Goal: Task Accomplishment & Management: Manage account settings

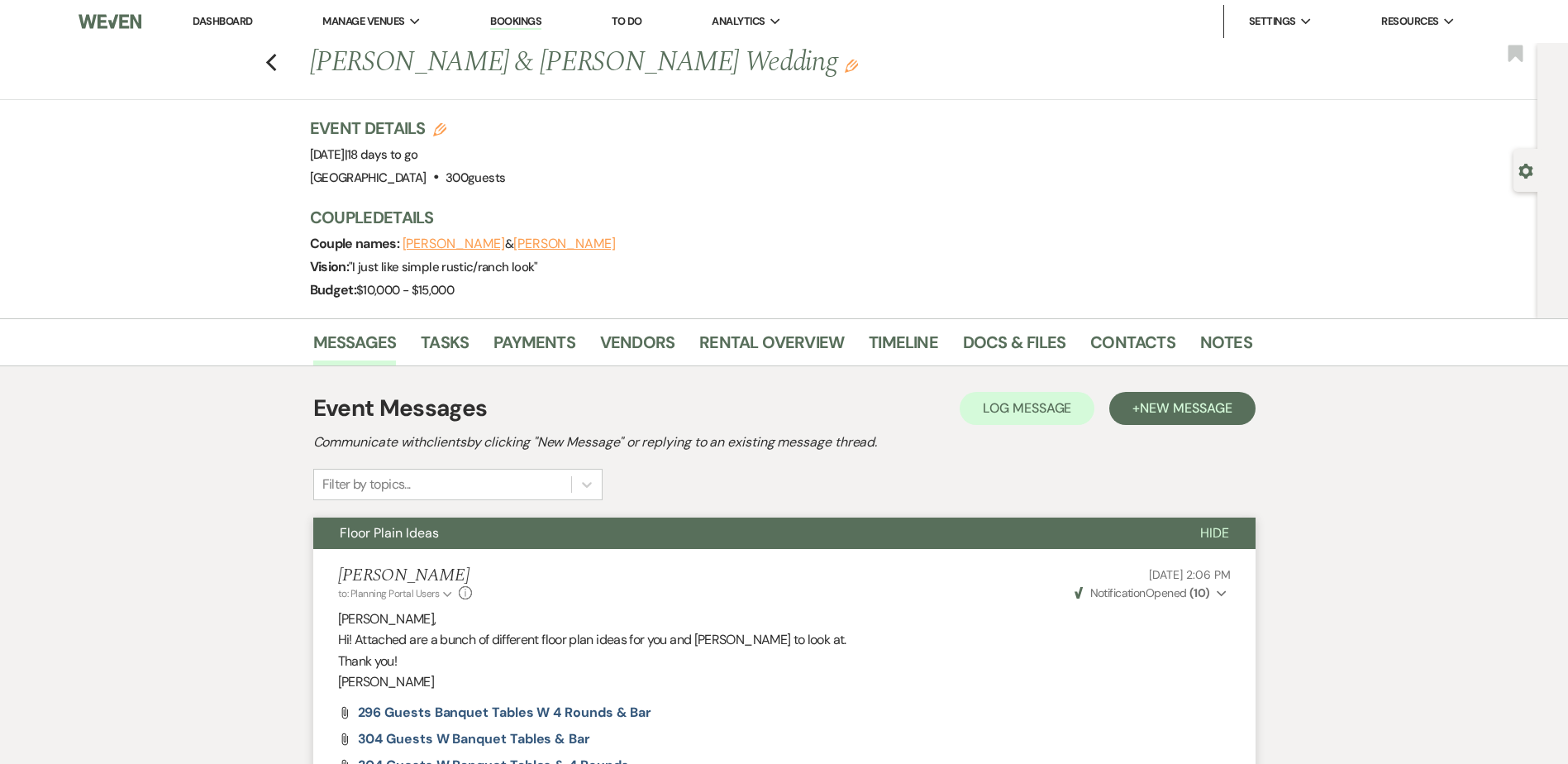
click at [239, 19] on link "Dashboard" at bounding box center [222, 21] width 60 height 14
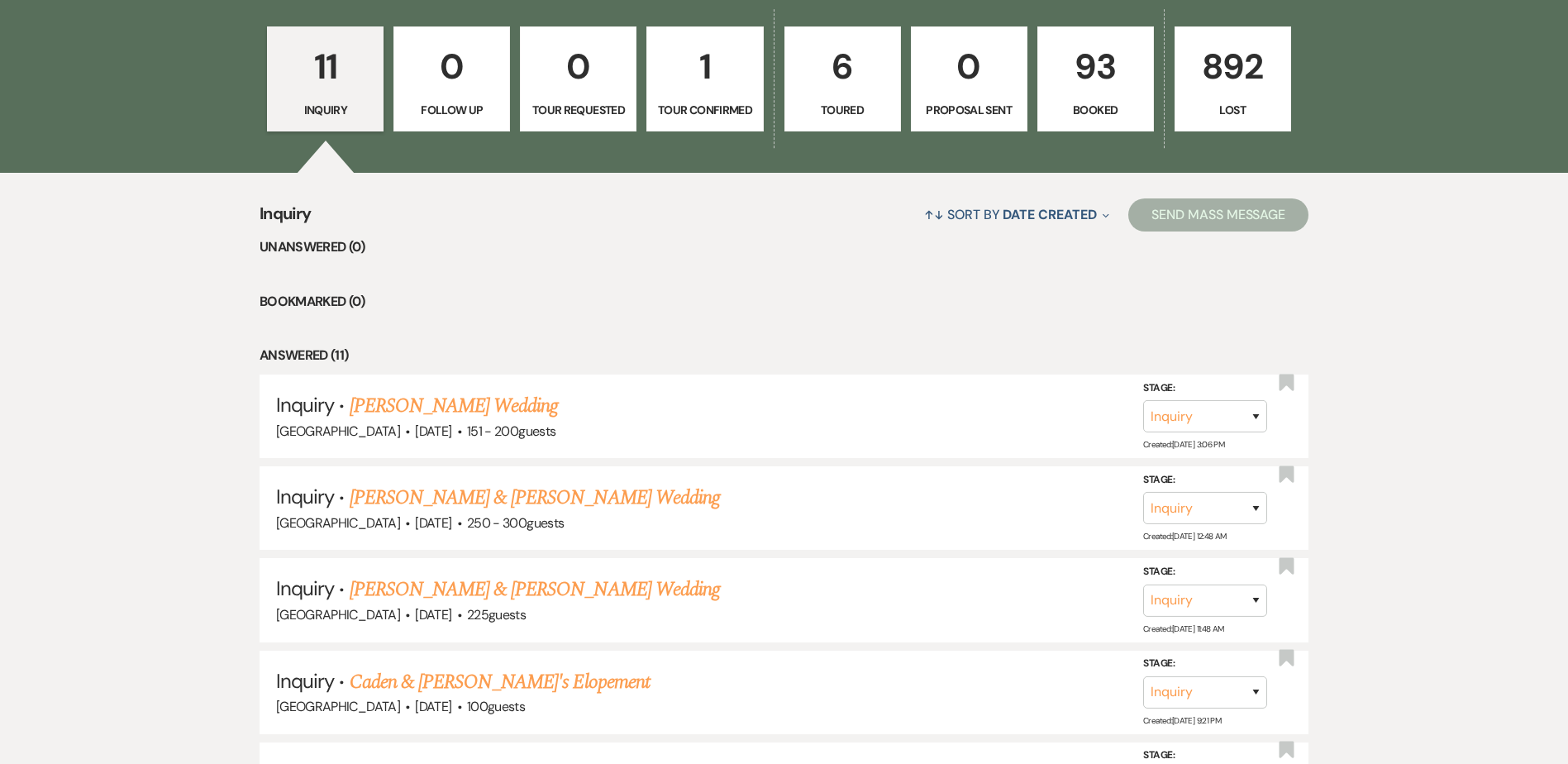
scroll to position [502, 0]
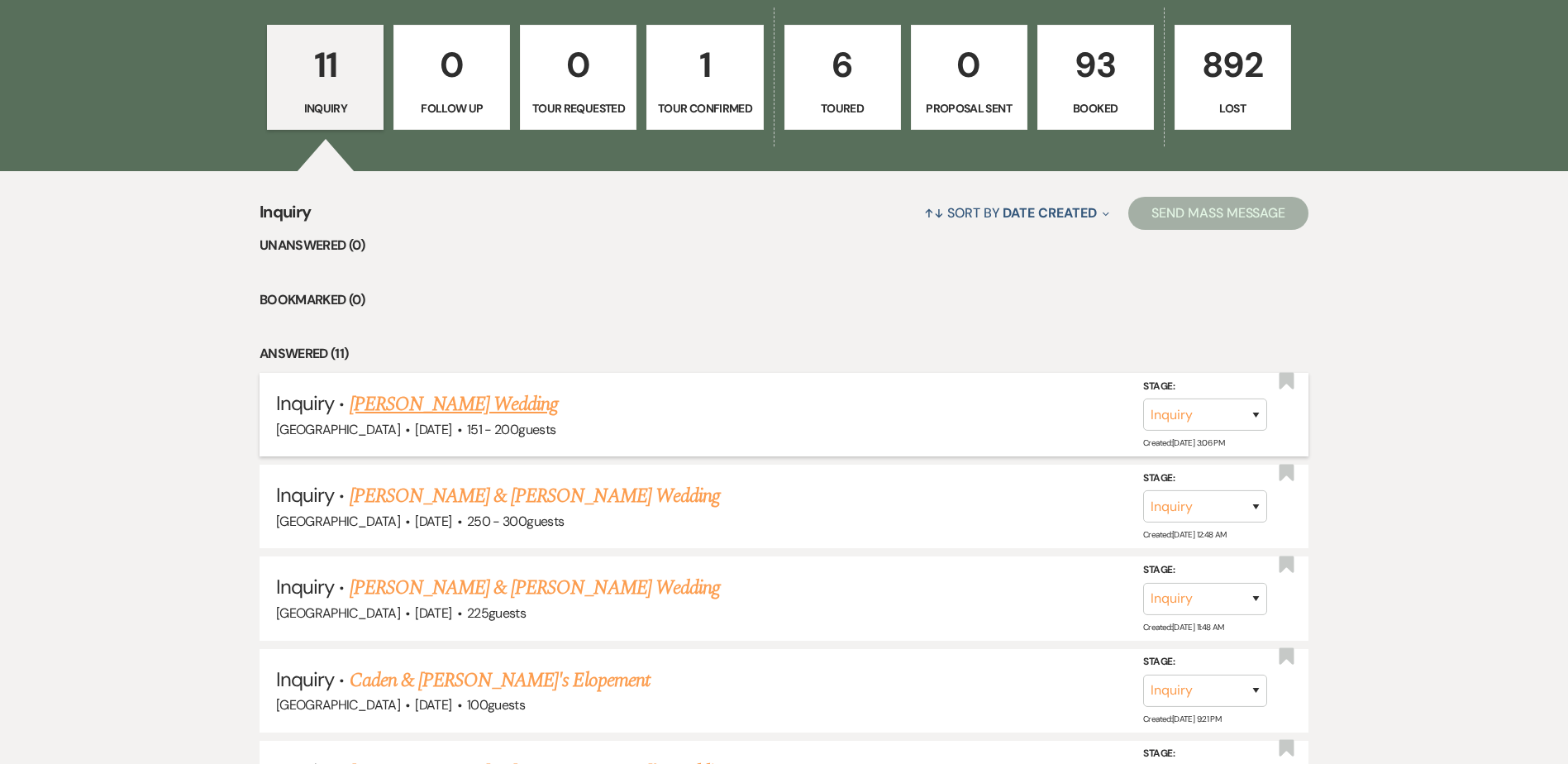
click at [474, 397] on link "[PERSON_NAME] Wedding" at bounding box center [454, 404] width 209 height 30
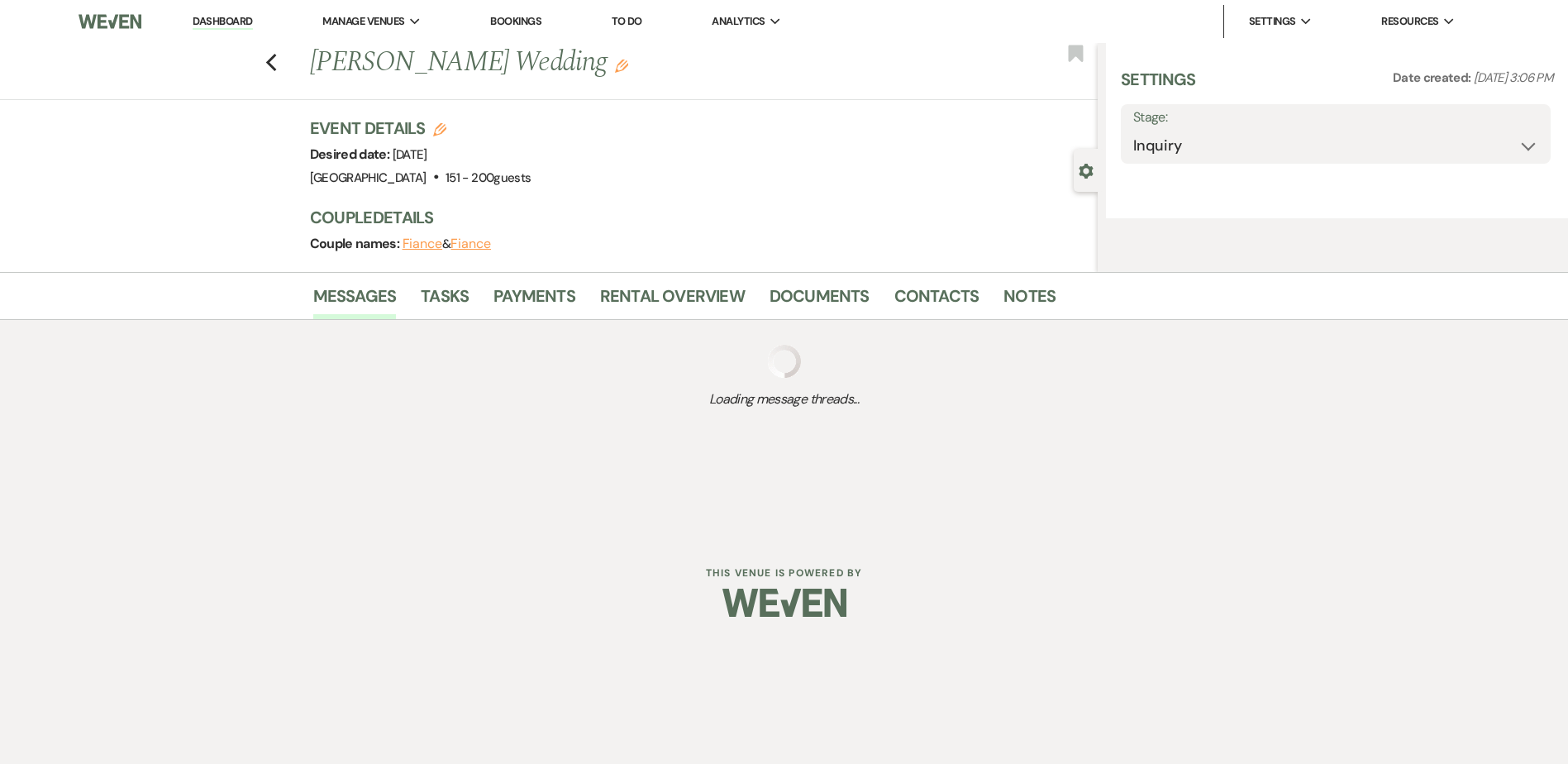
select select "2"
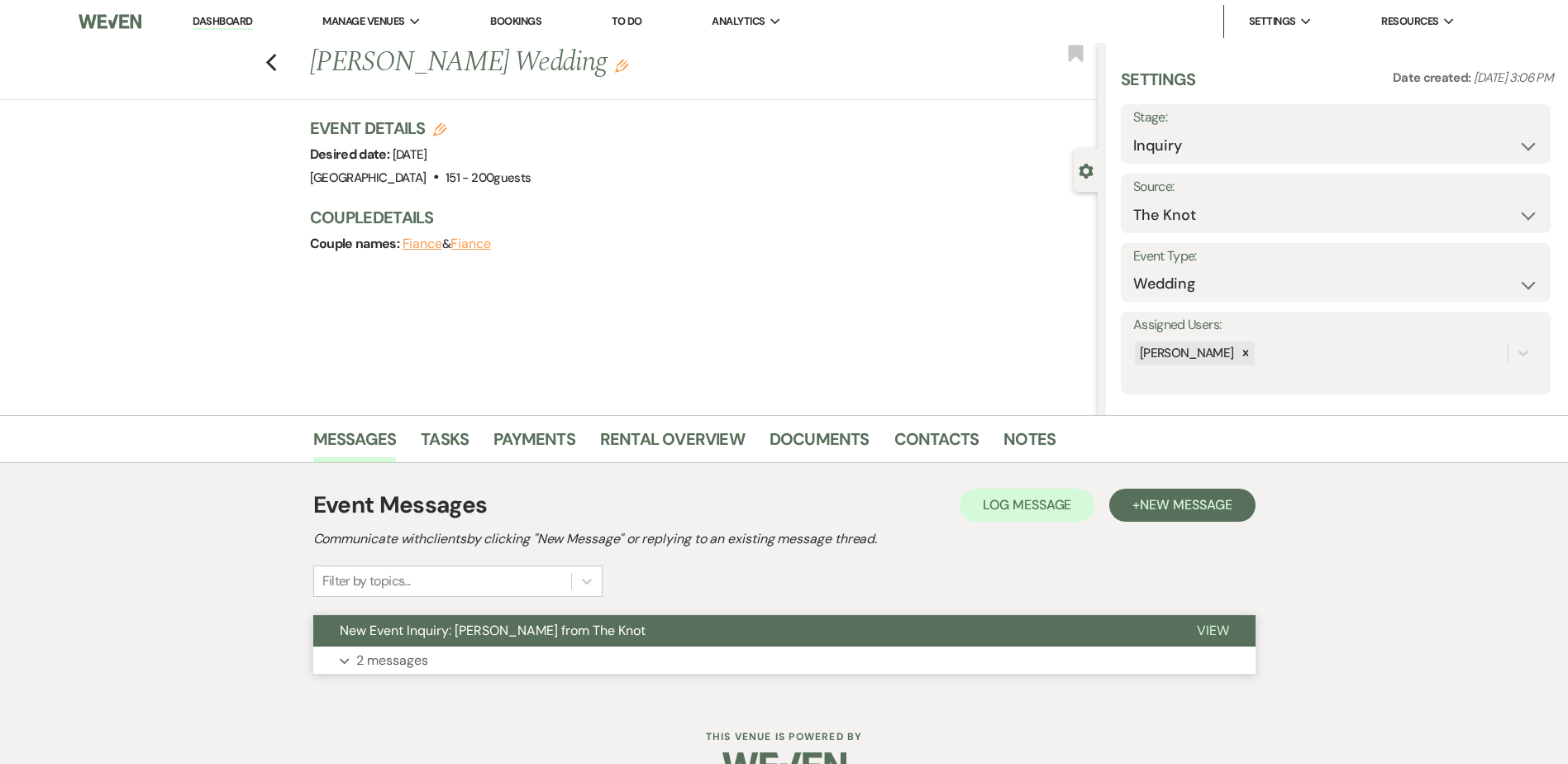
click at [605, 624] on span "New Event Inquiry: [PERSON_NAME] from The Knot" at bounding box center [492, 630] width 305 height 17
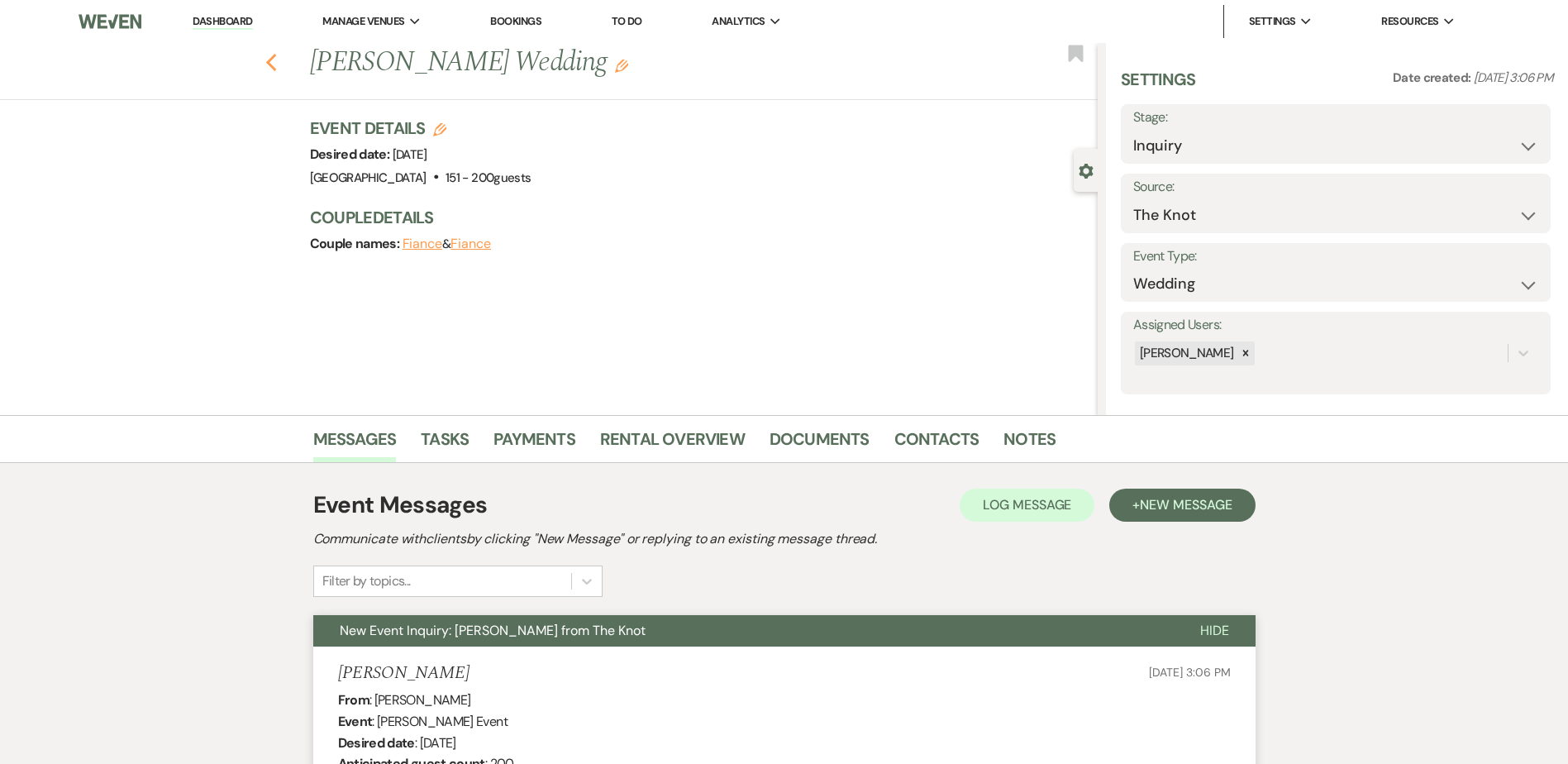
click at [275, 64] on use "button" at bounding box center [271, 62] width 11 height 18
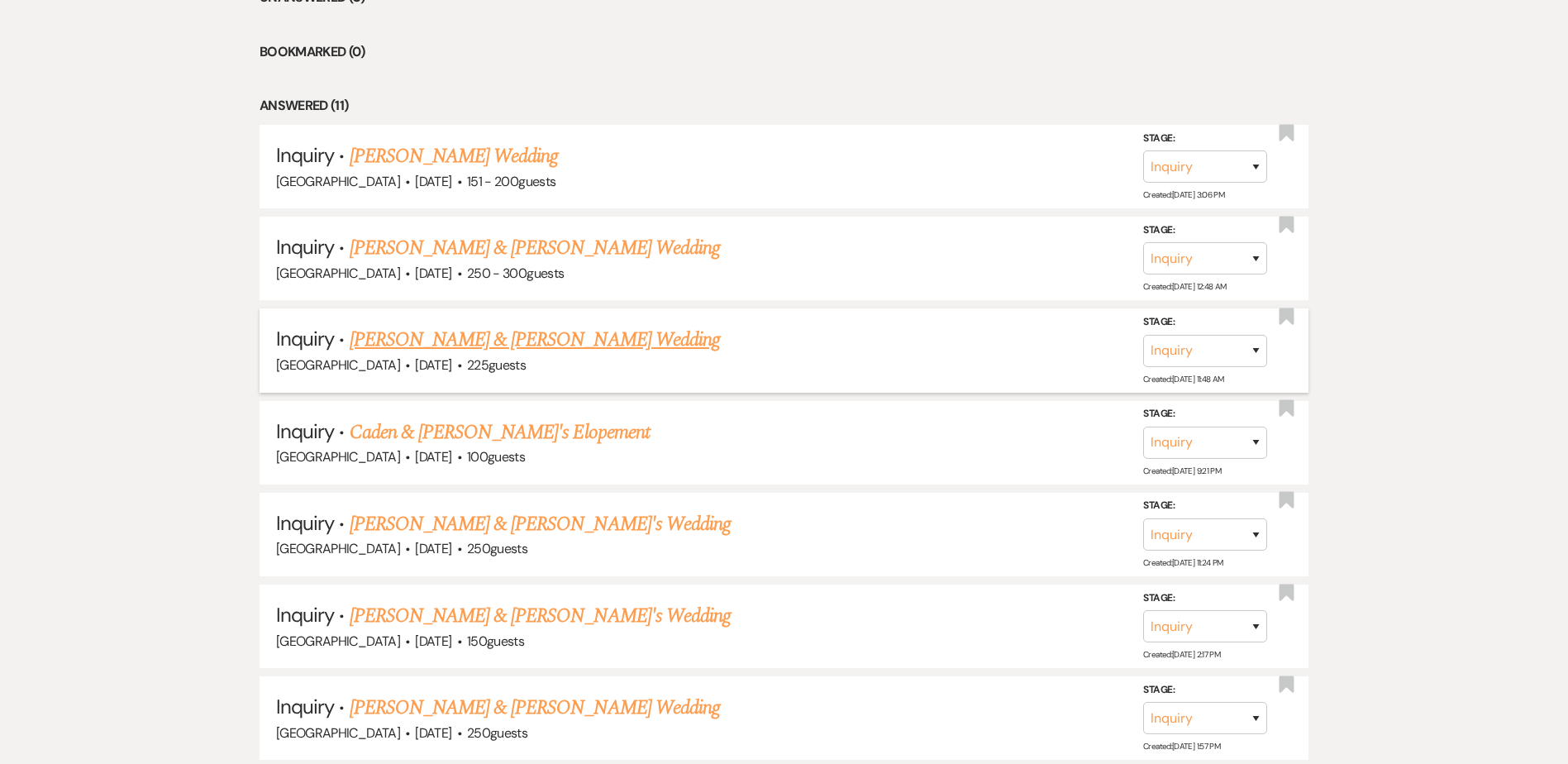
scroll to position [749, 0]
click at [539, 339] on link "[PERSON_NAME] & [PERSON_NAME] Wedding" at bounding box center [534, 340] width 370 height 30
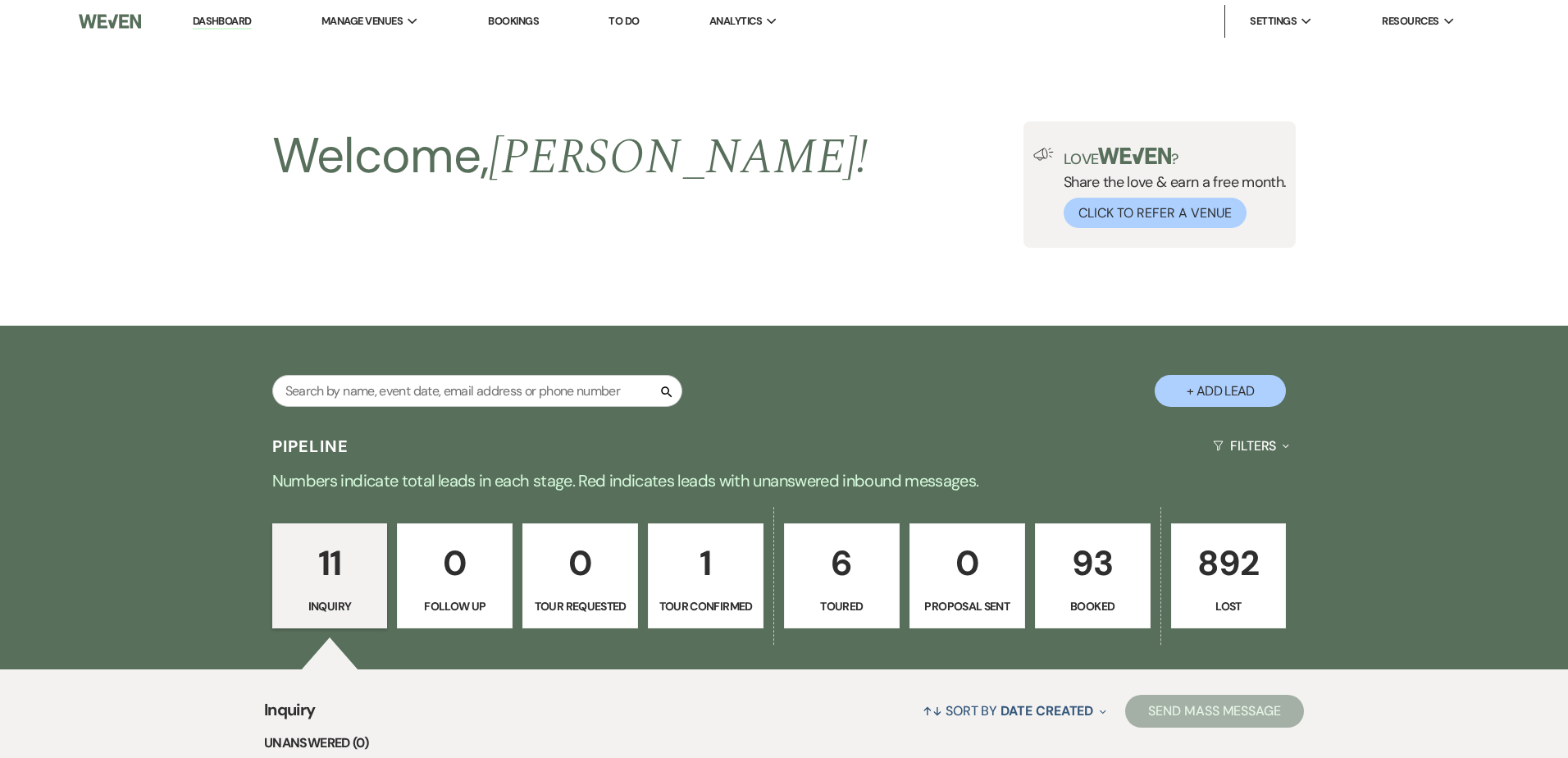
select select "5"
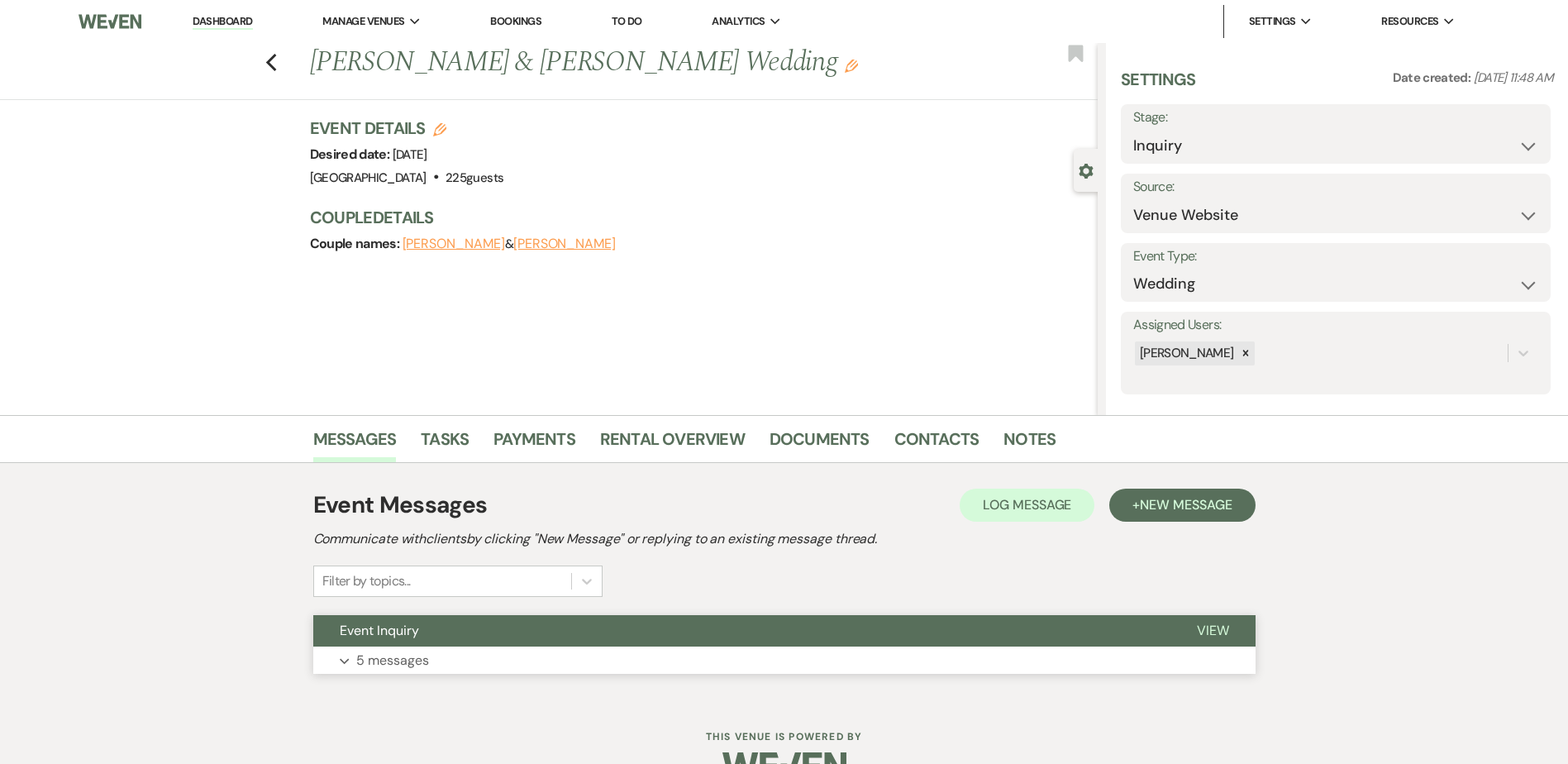
click at [478, 621] on button "Event Inquiry" at bounding box center [741, 630] width 857 height 31
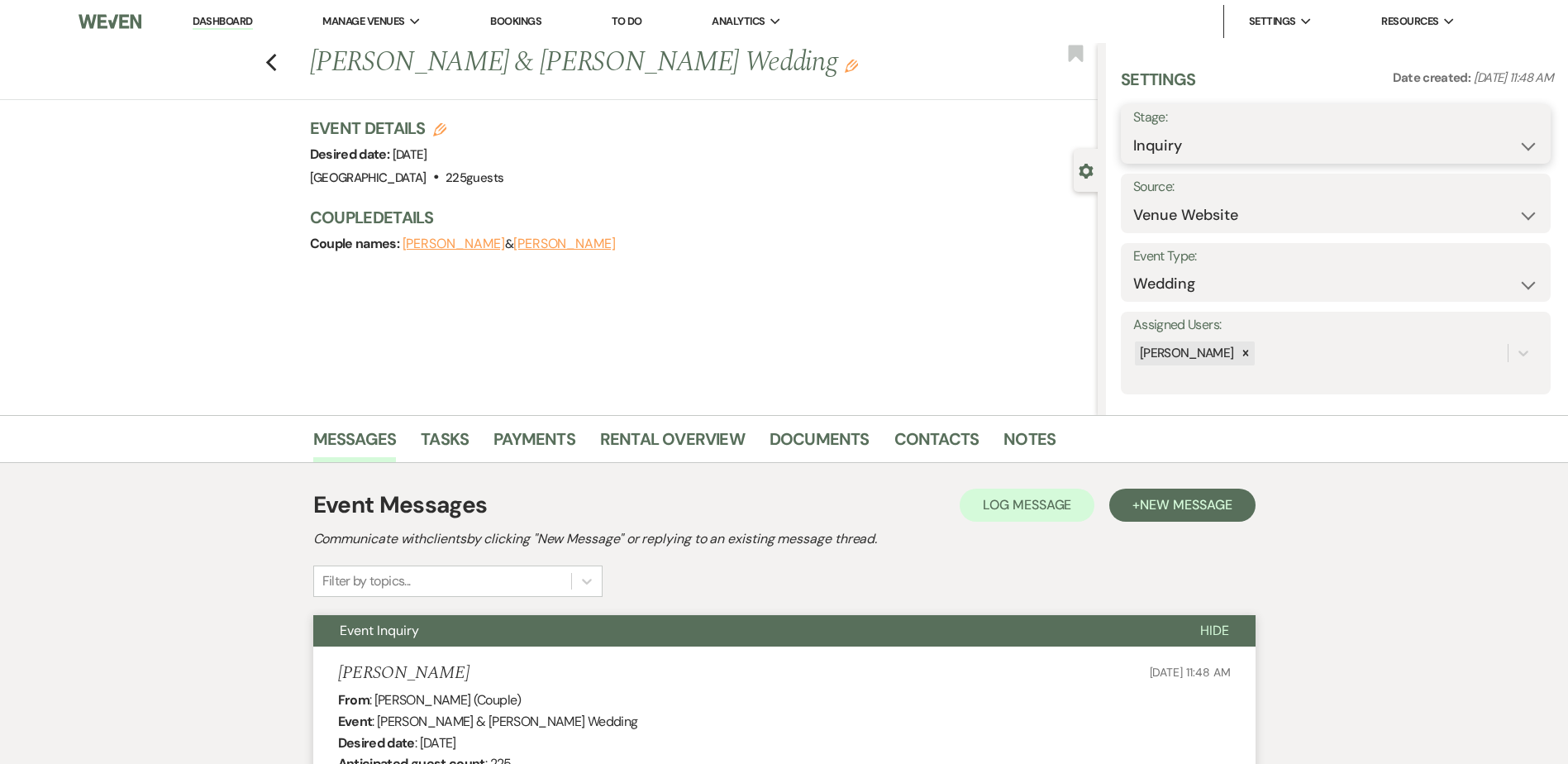
click at [1202, 139] on select "Inquiry Follow Up Tour Requested Tour Confirmed Toured Proposal Sent Booked Lost" at bounding box center [1336, 146] width 405 height 32
select select "5"
click at [1133, 130] on select "Inquiry Follow Up Tour Requested Tour Confirmed Toured Proposal Sent Booked Lost" at bounding box center [1336, 146] width 405 height 32
click at [1474, 139] on button "Save" at bounding box center [1504, 134] width 94 height 33
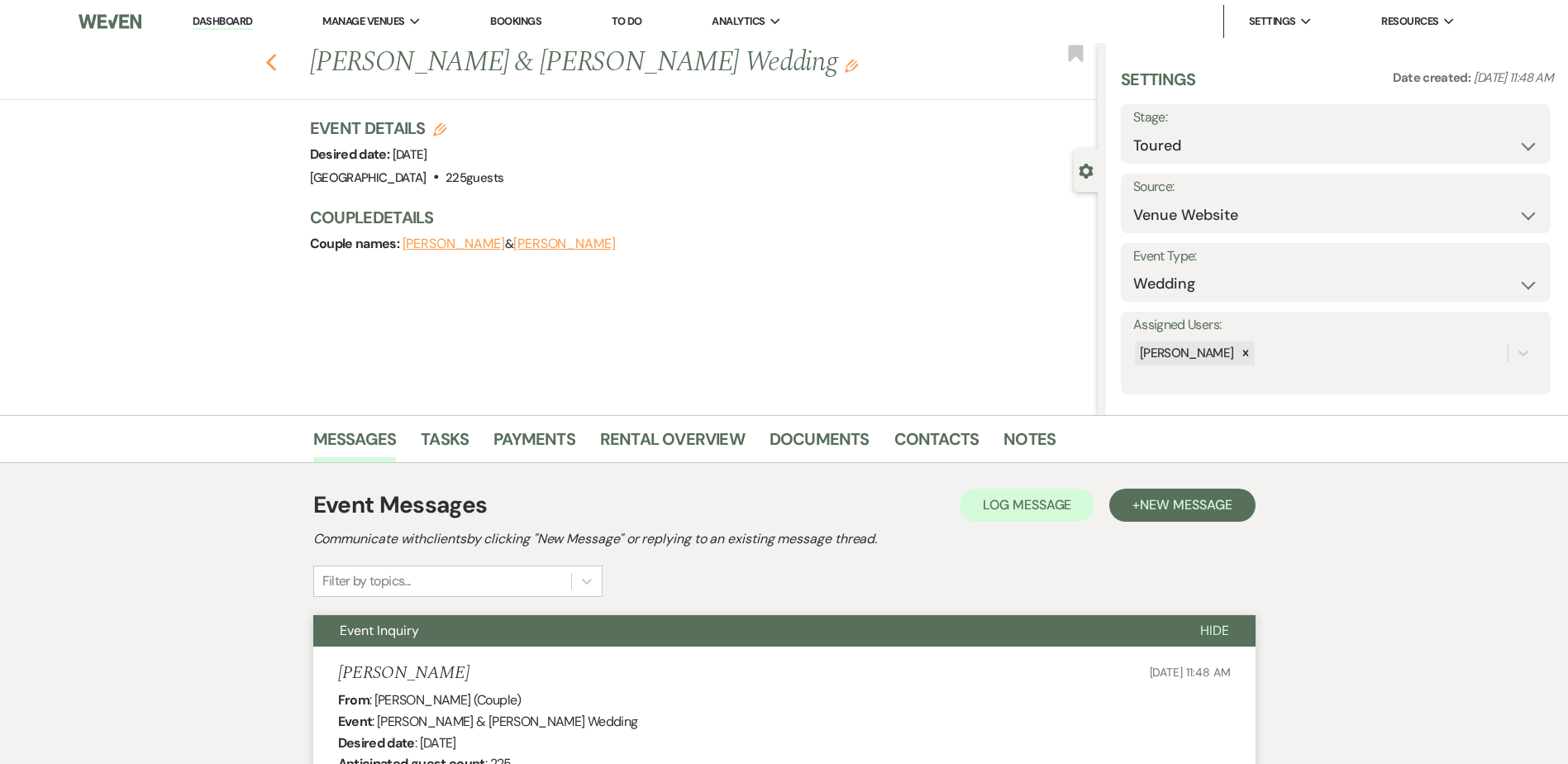
click at [276, 56] on icon "Previous" at bounding box center [271, 62] width 13 height 20
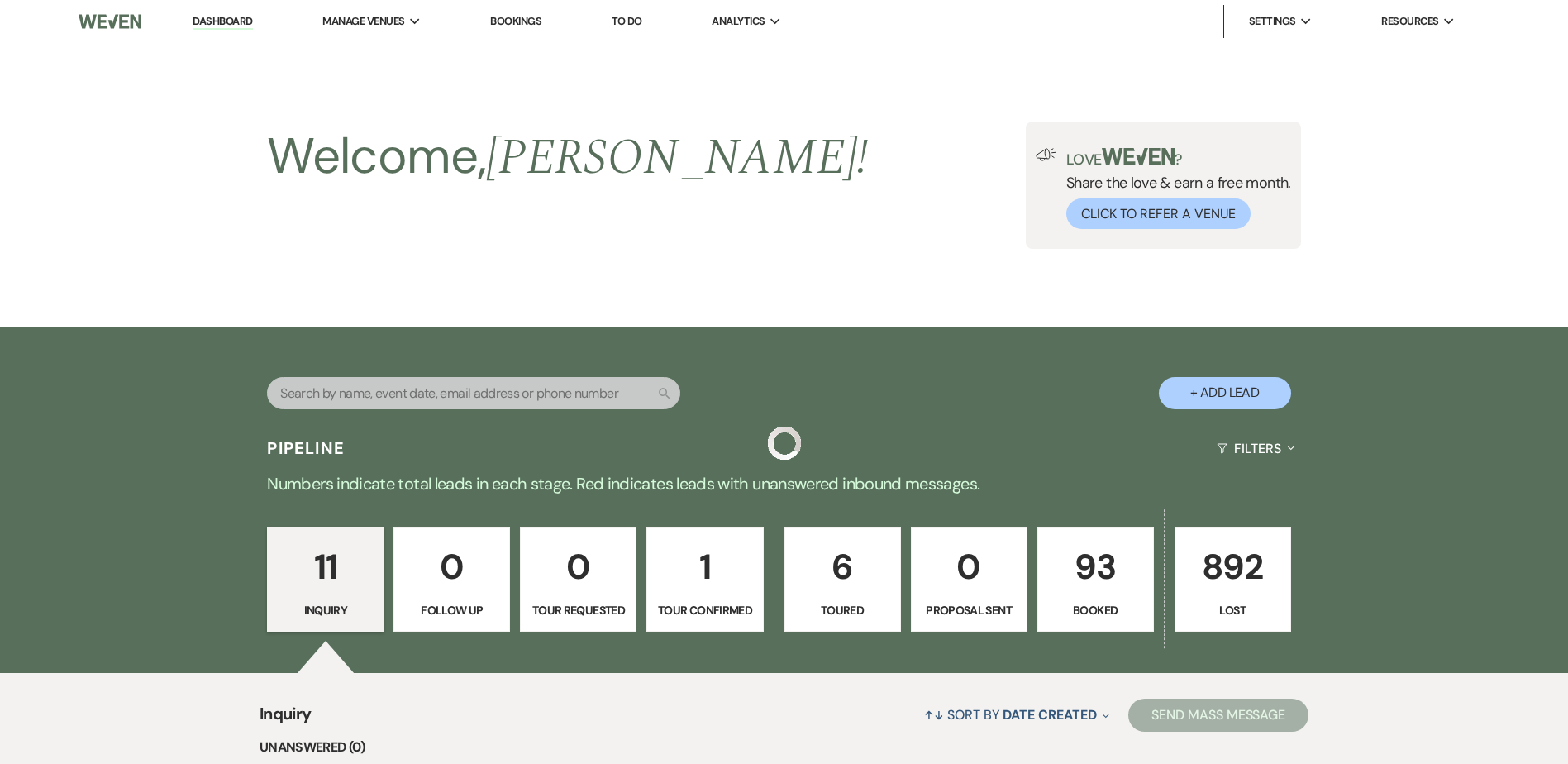
scroll to position [749, 0]
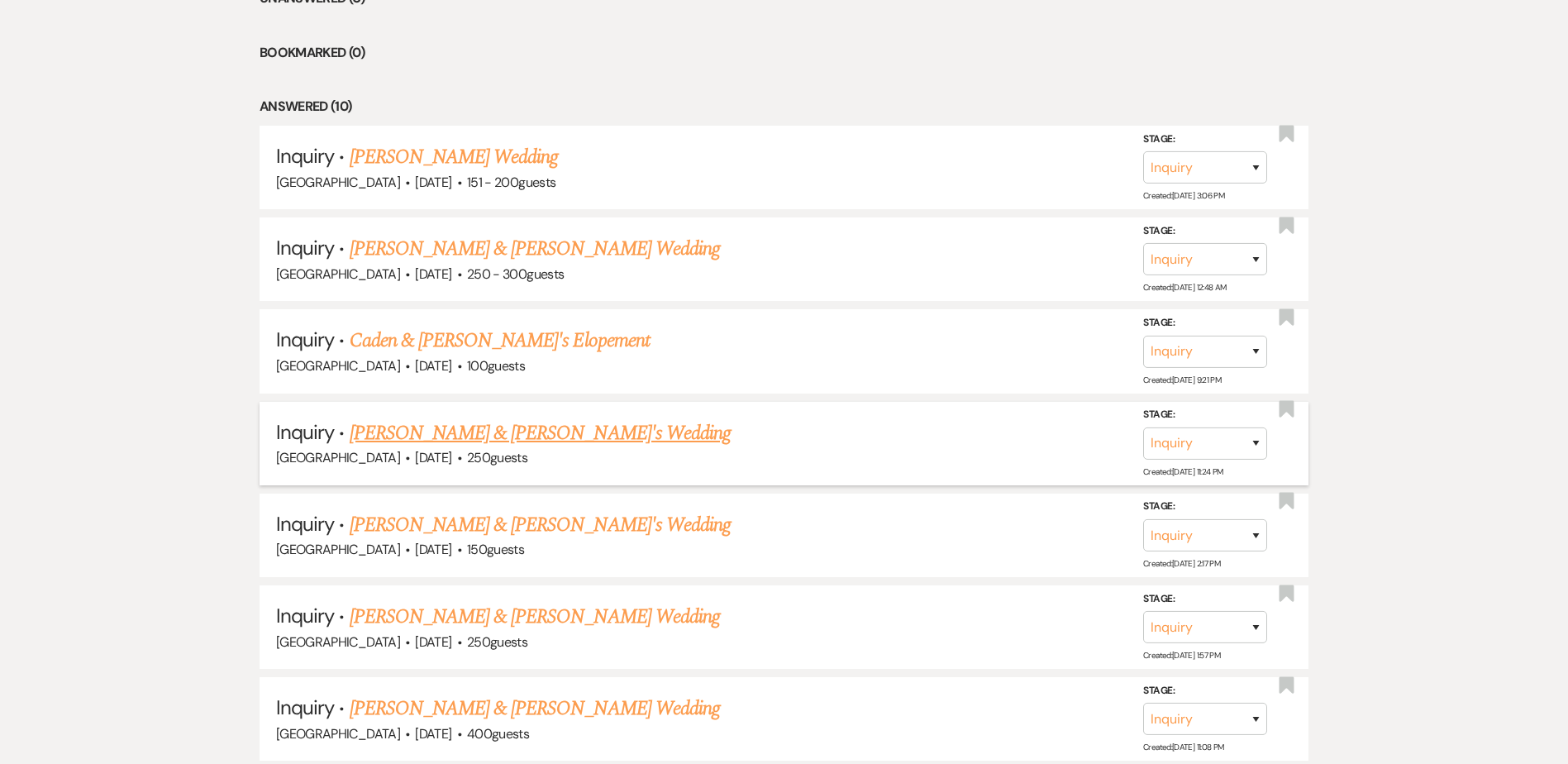
click at [446, 429] on link "[PERSON_NAME] & [PERSON_NAME]'s Wedding" at bounding box center [540, 433] width 382 height 30
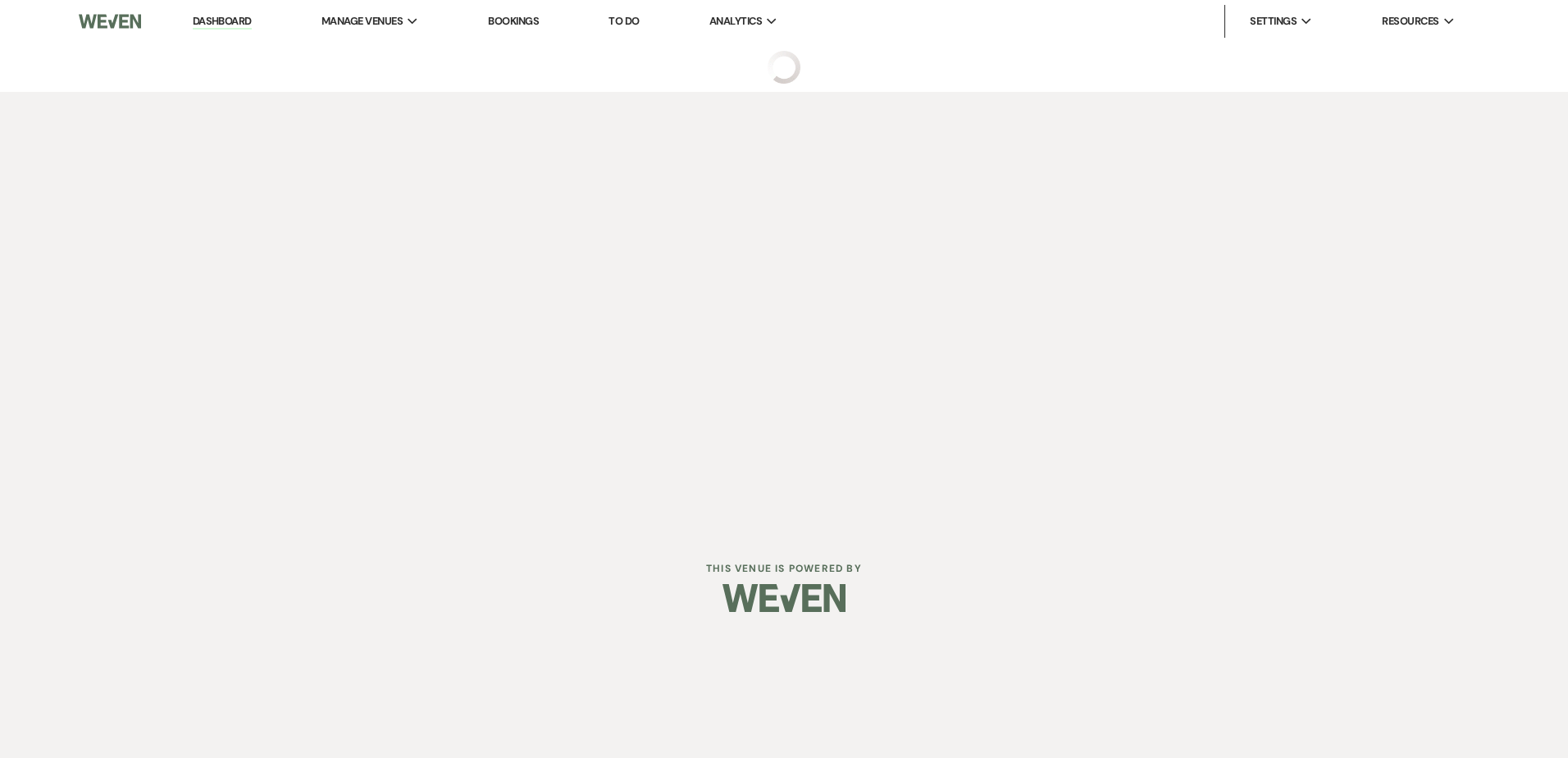
select select "5"
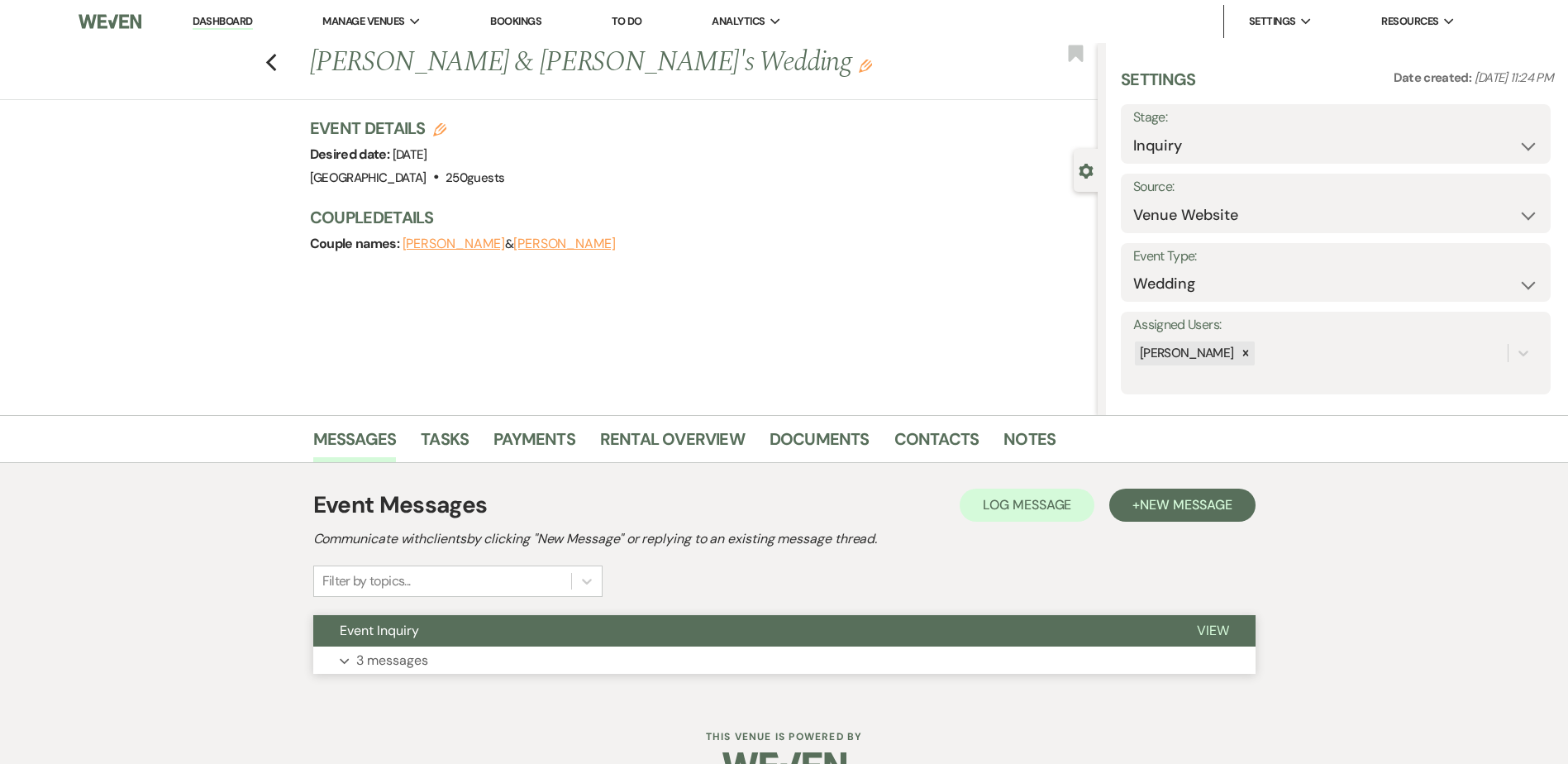
click at [501, 638] on button "Event Inquiry" at bounding box center [741, 630] width 857 height 31
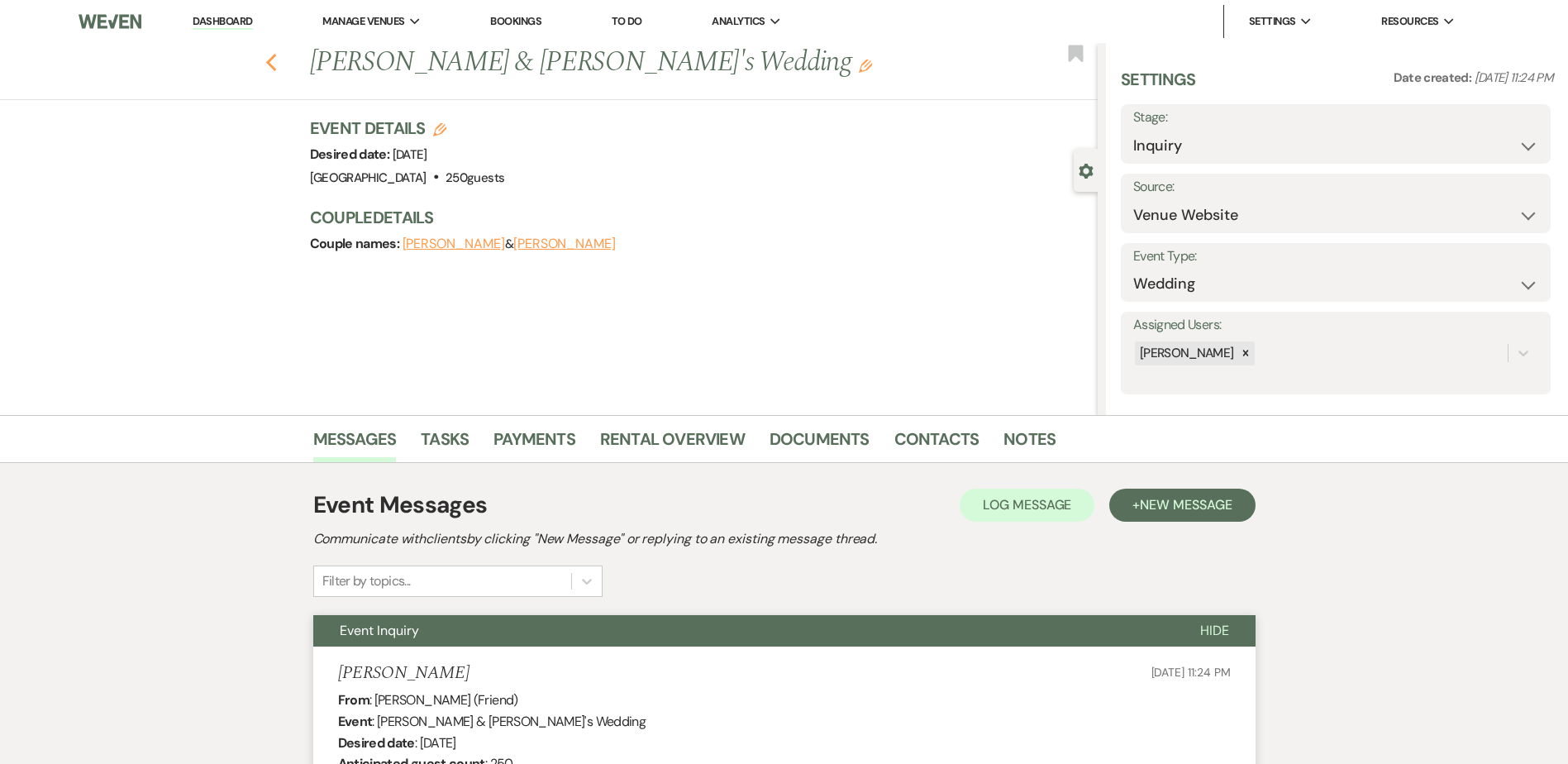
click at [277, 62] on icon "Previous" at bounding box center [271, 62] width 13 height 20
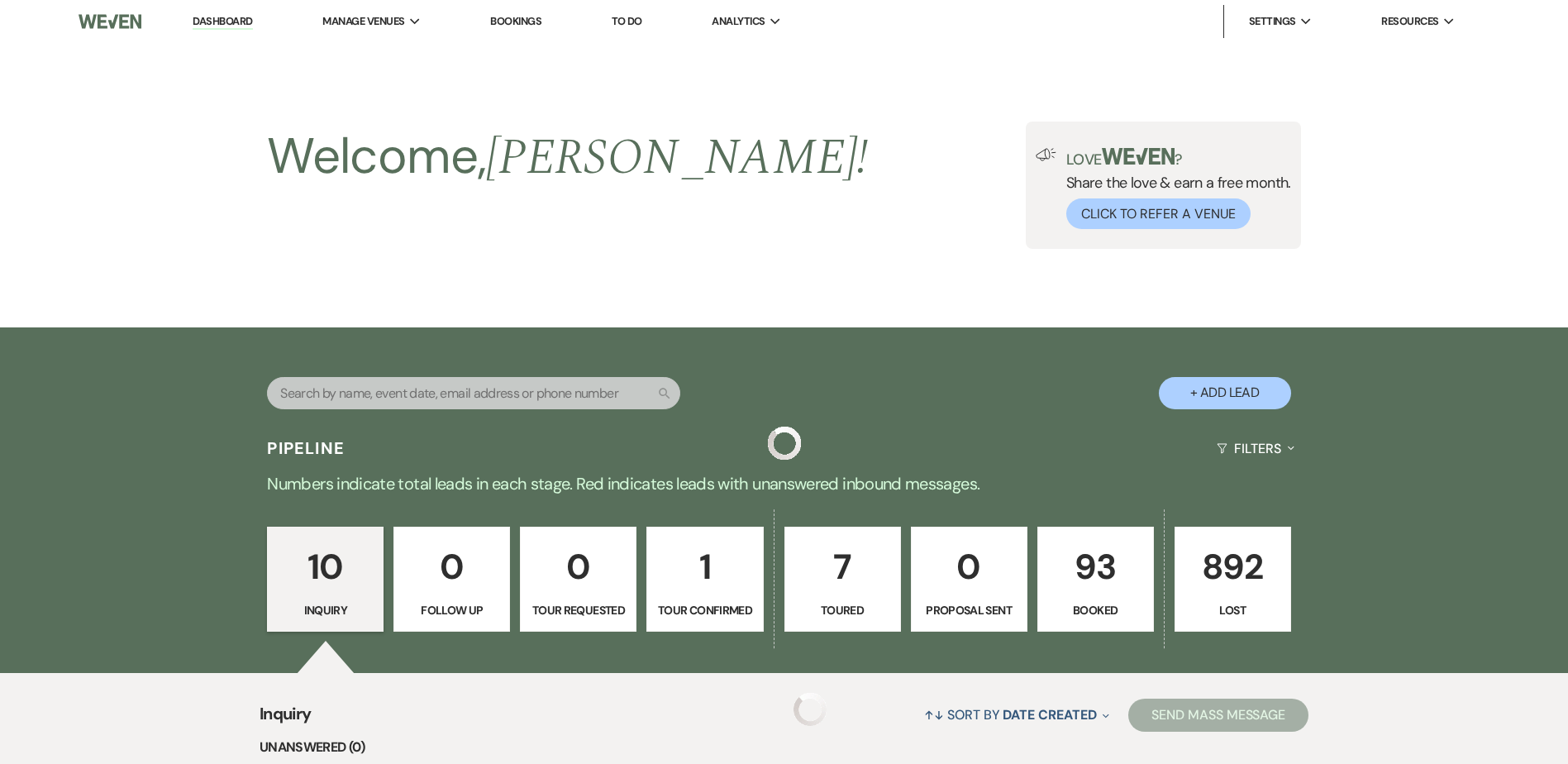
scroll to position [749, 0]
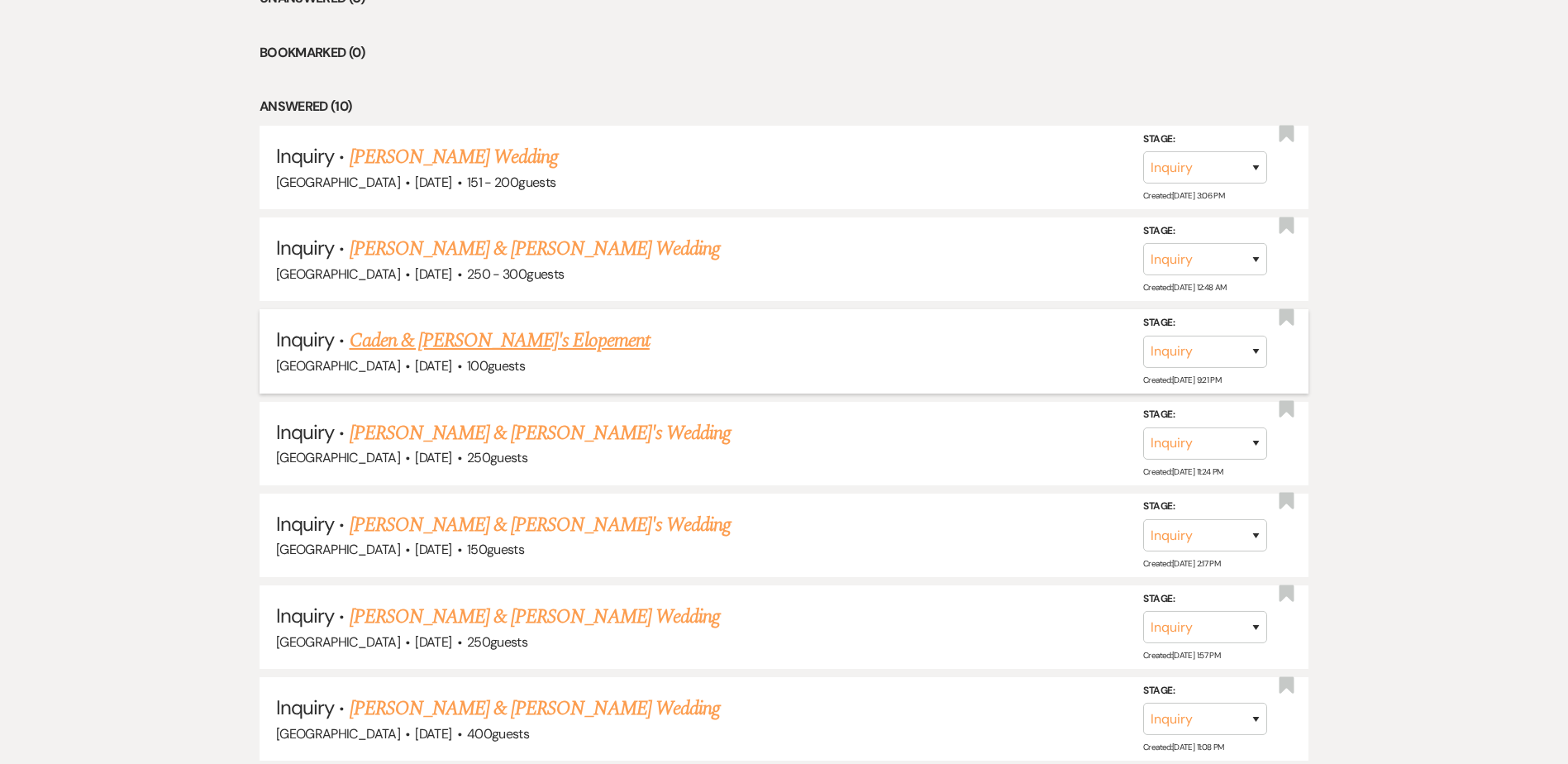
click at [365, 342] on link "Caden & [PERSON_NAME]'s Elopement" at bounding box center [499, 340] width 300 height 30
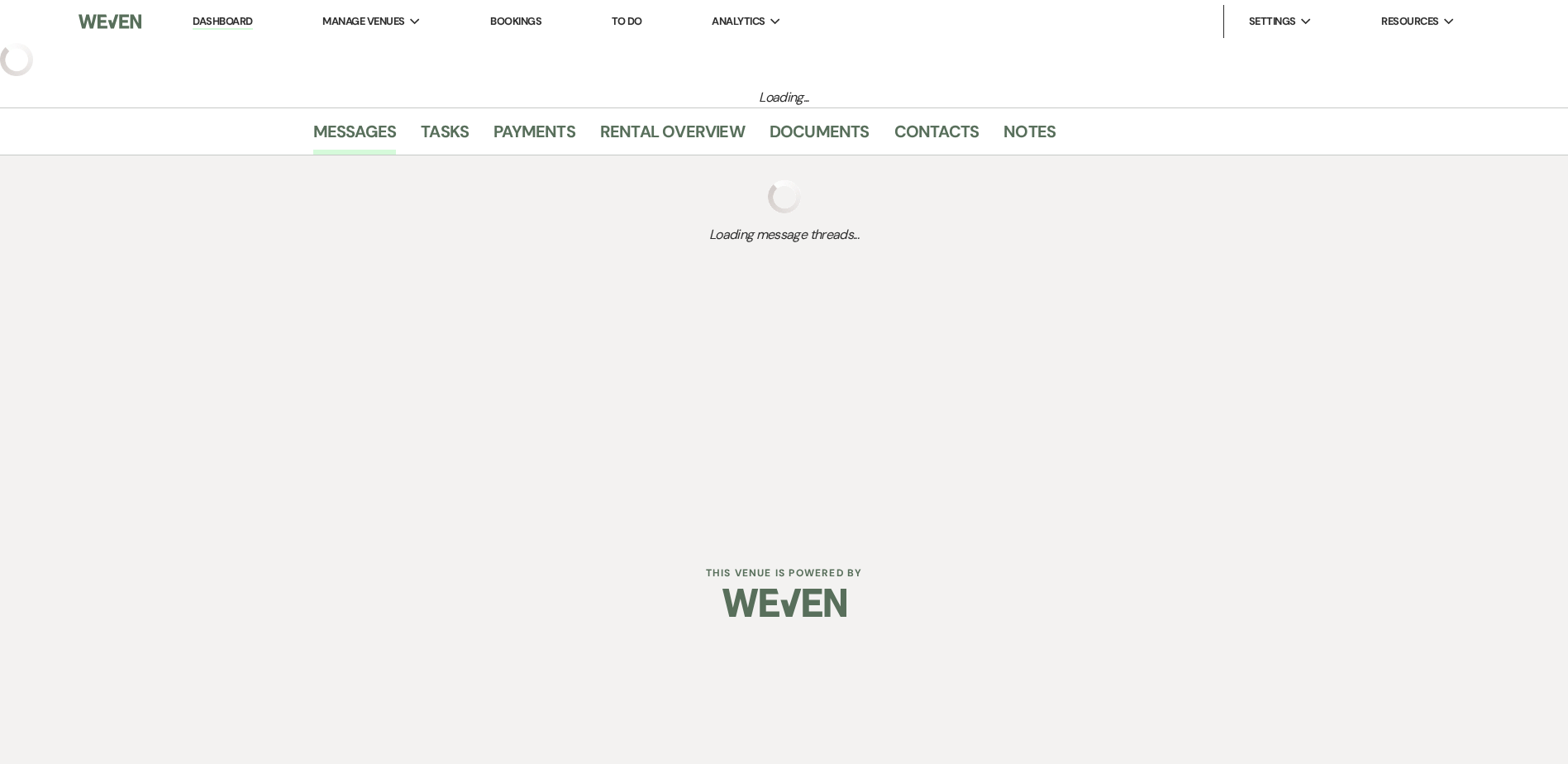
select select "5"
select select "22"
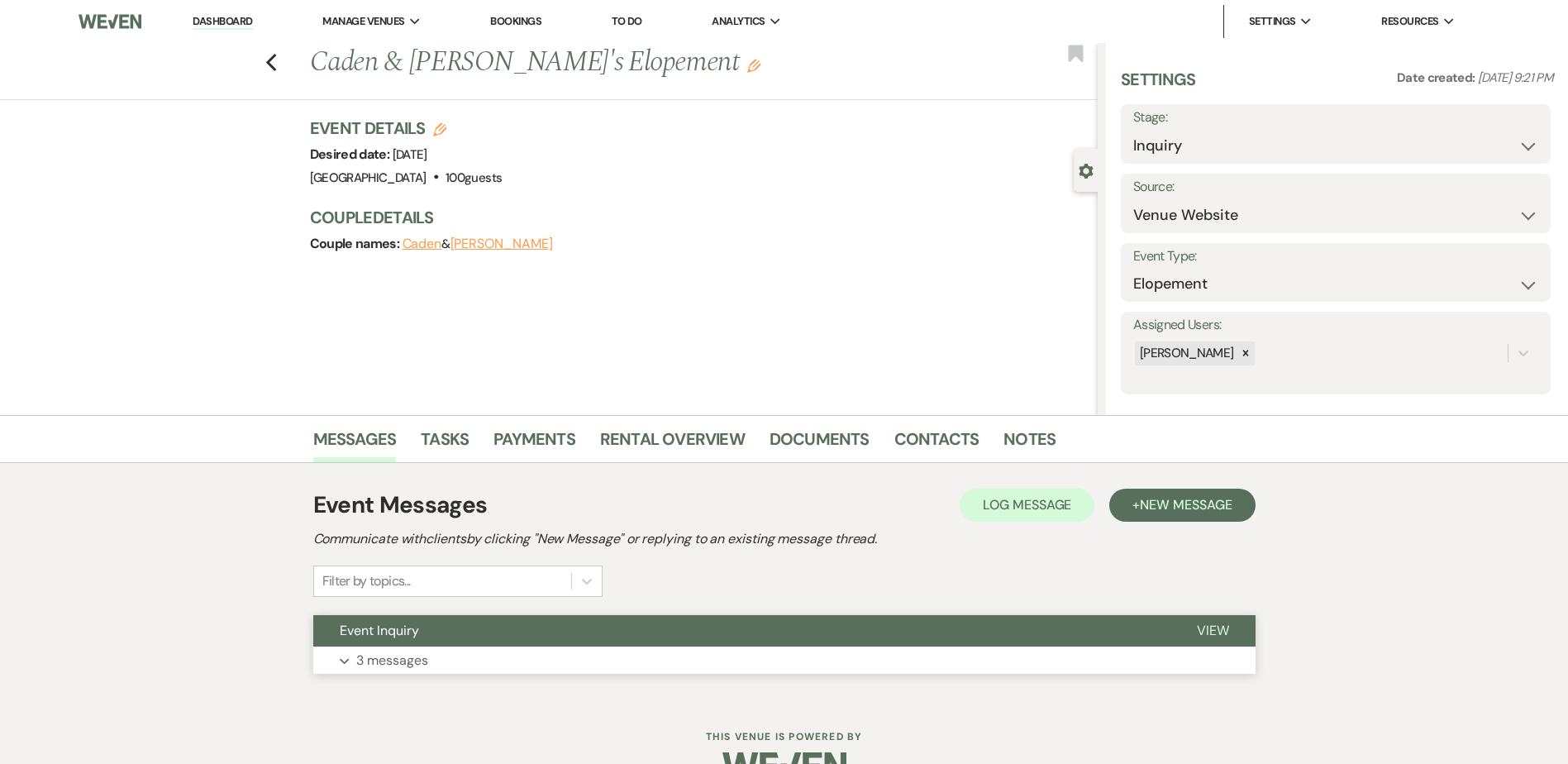
click at [423, 630] on button "Event Inquiry" at bounding box center [741, 630] width 857 height 31
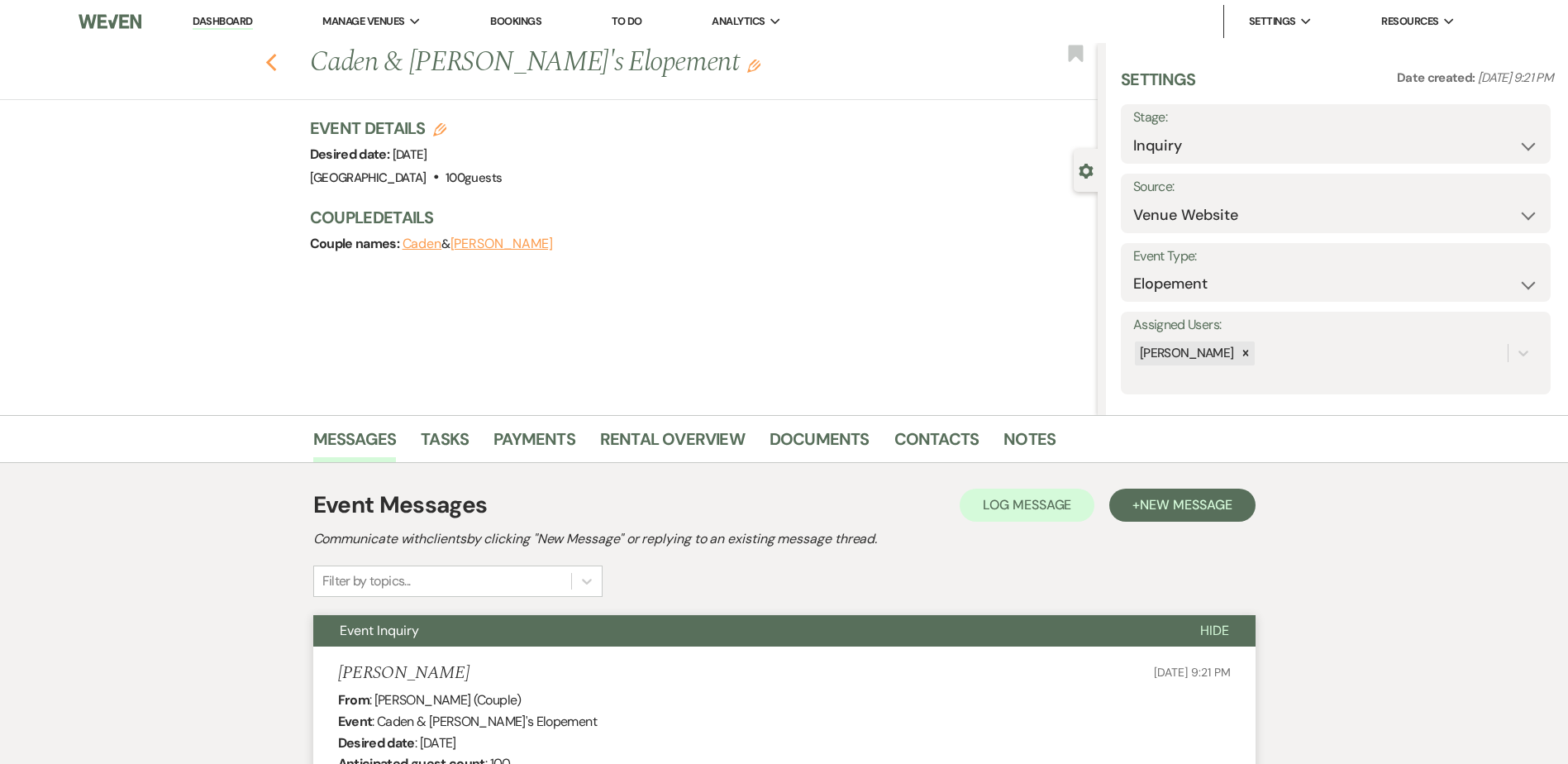
click at [276, 58] on use "button" at bounding box center [271, 62] width 11 height 18
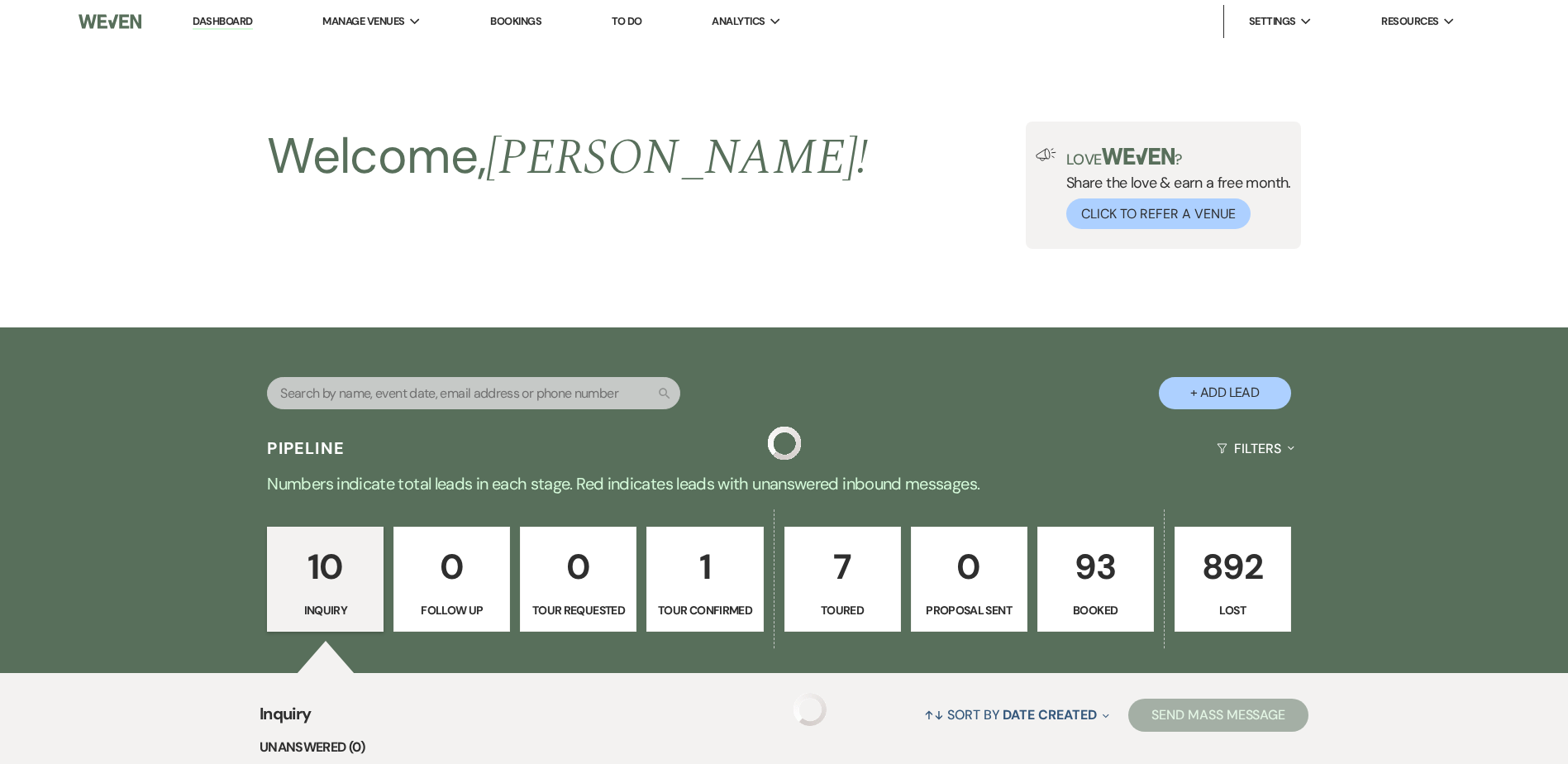
scroll to position [749, 0]
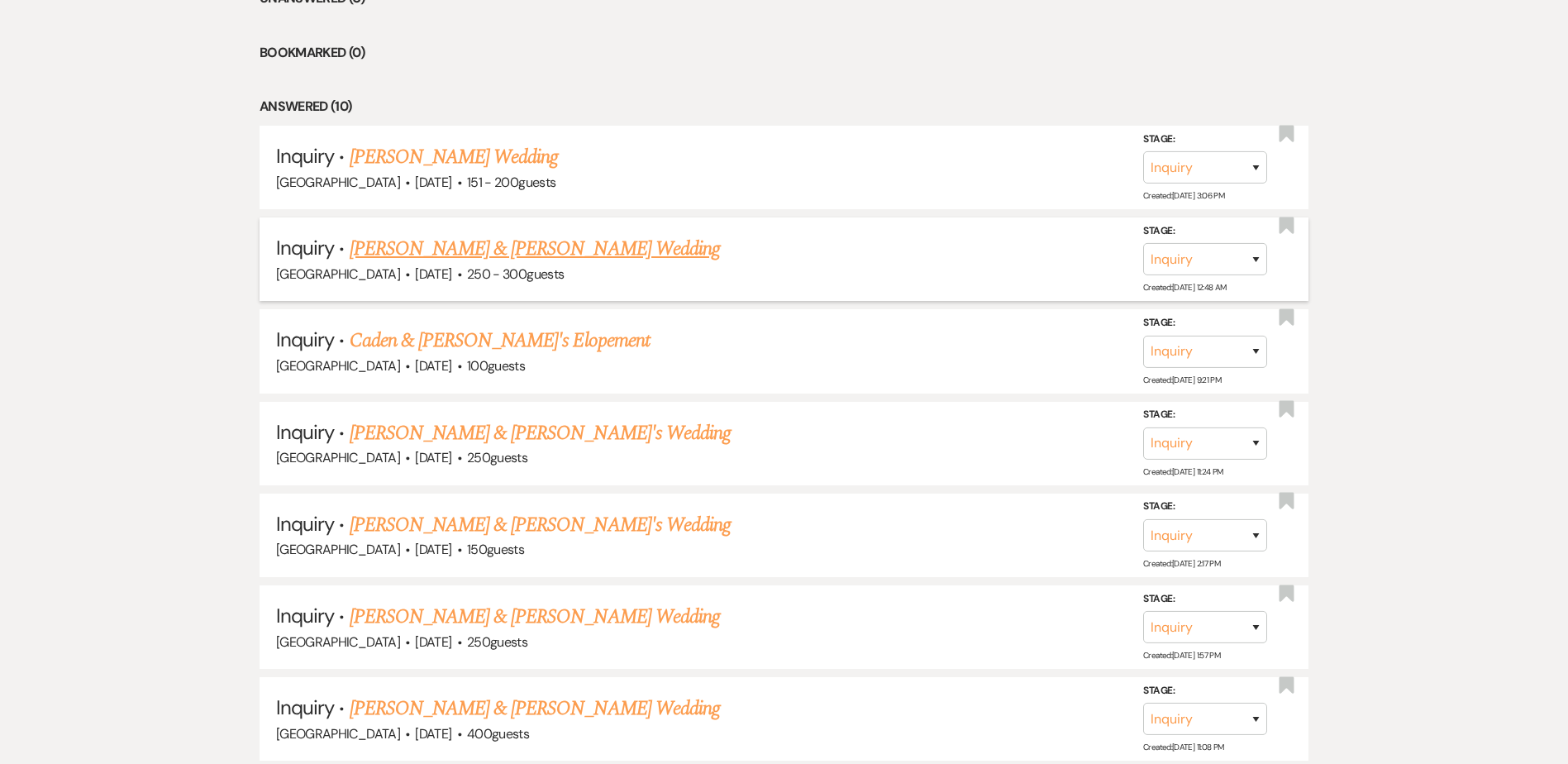
click at [428, 248] on link "[PERSON_NAME] & [PERSON_NAME] Wedding" at bounding box center [534, 248] width 370 height 30
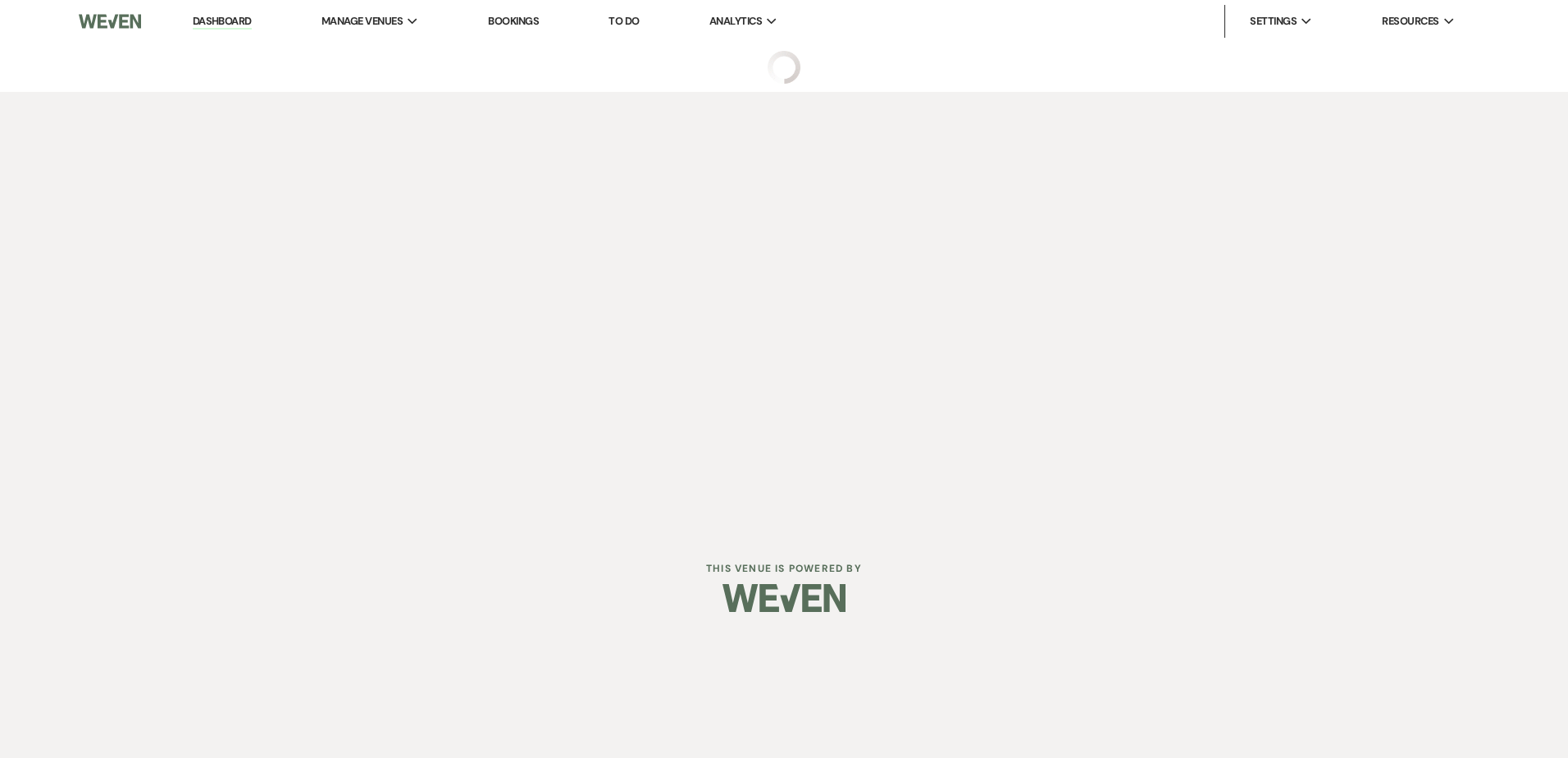
select select "5"
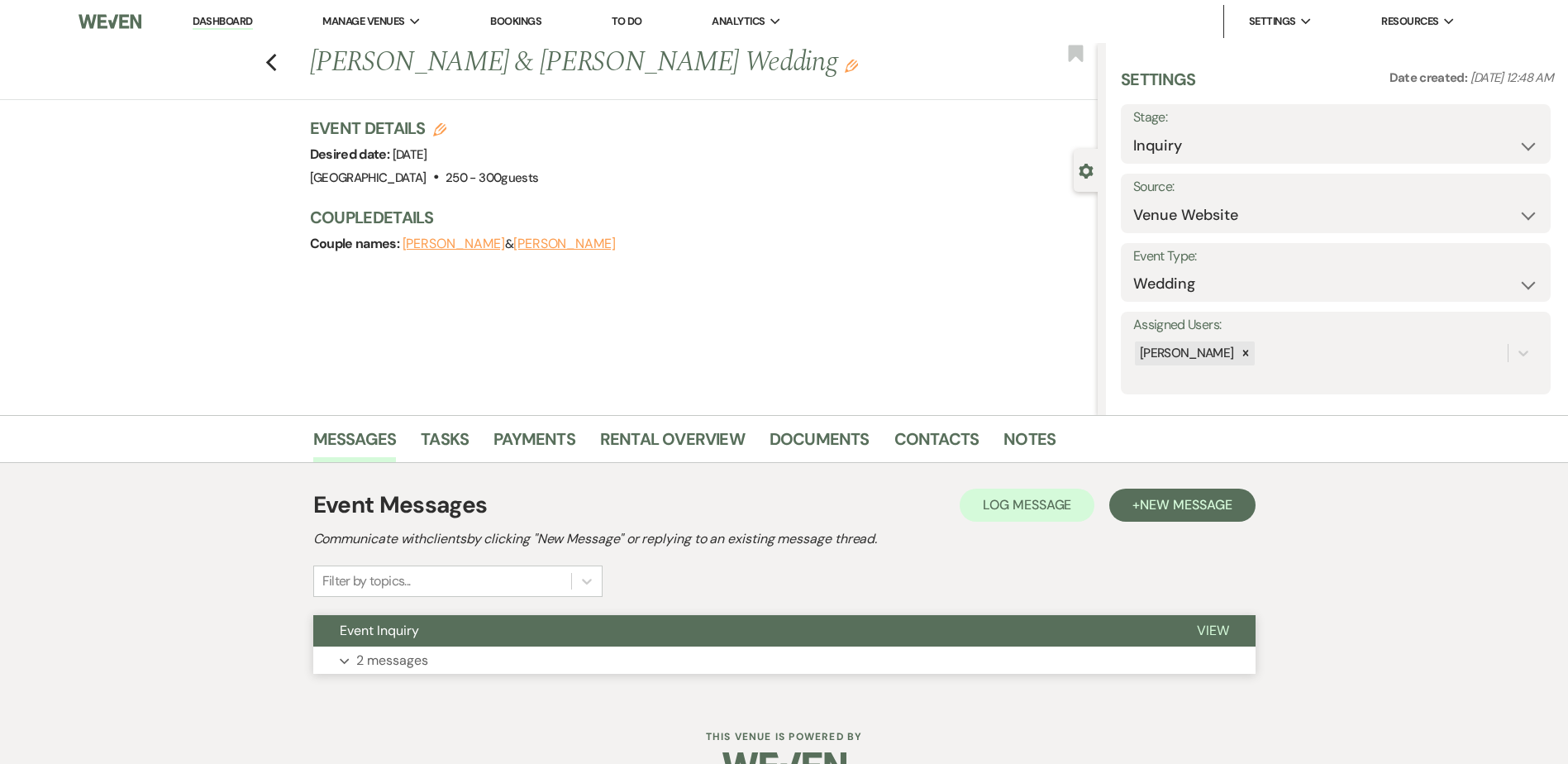
click at [470, 622] on button "Event Inquiry" at bounding box center [741, 630] width 857 height 31
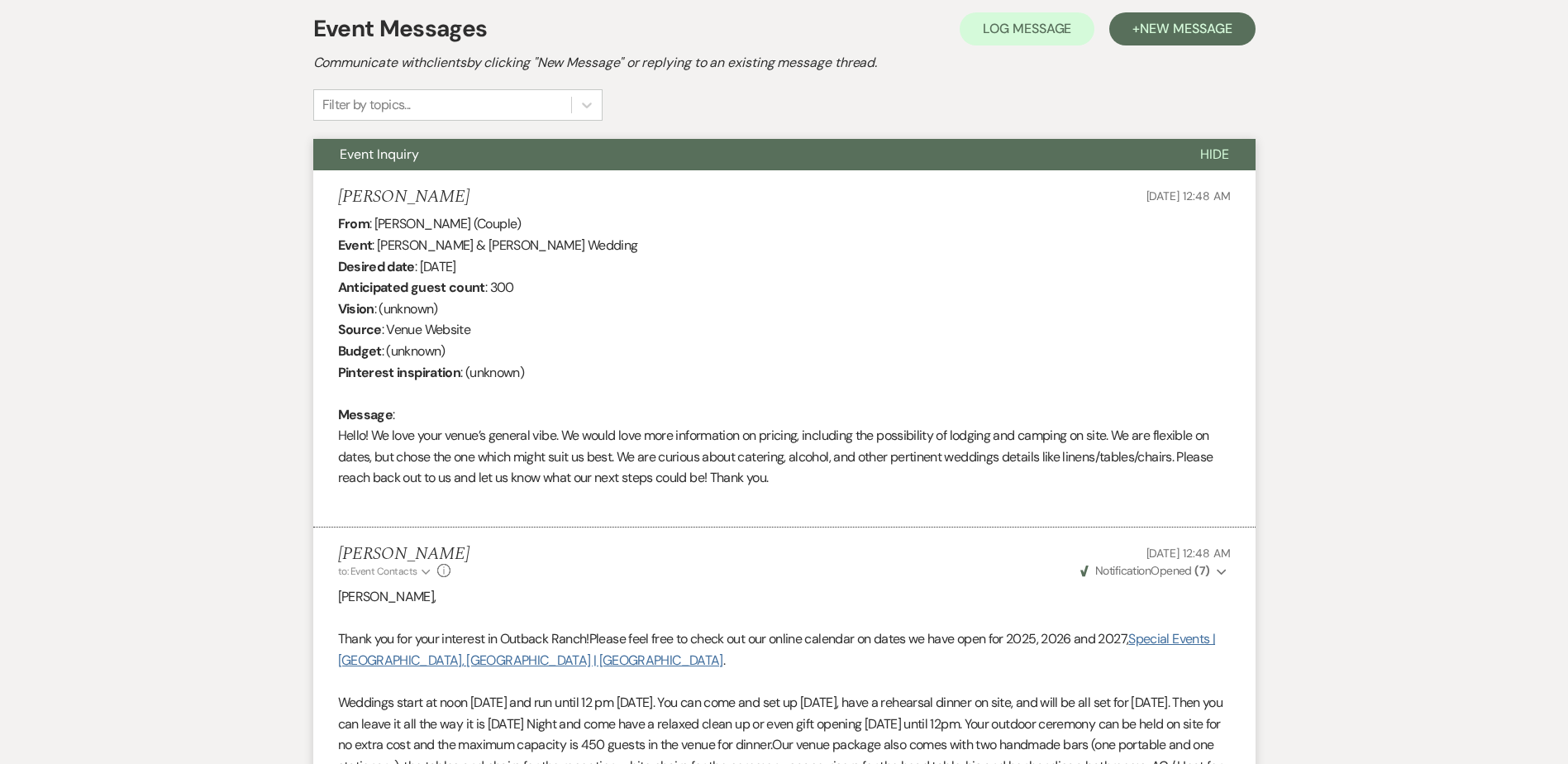
scroll to position [476, 0]
